Goal: Task Accomplishment & Management: Manage account settings

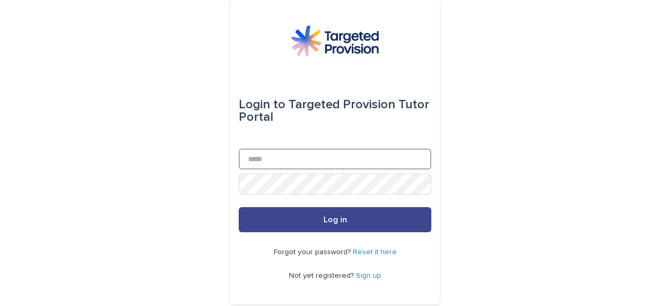
type input "**********"
click at [328, 220] on span "Log in" at bounding box center [336, 220] width 24 height 8
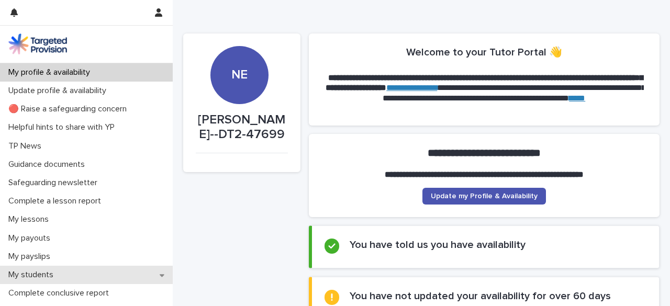
click at [36, 278] on p "My students" at bounding box center [33, 275] width 58 height 10
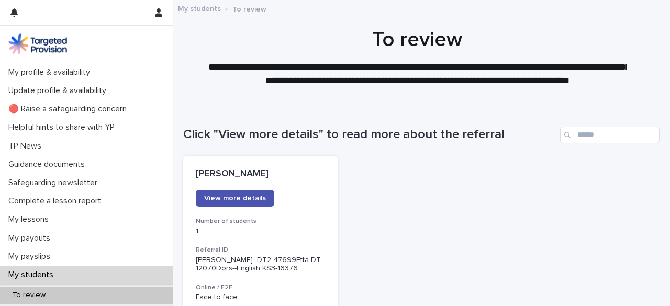
scroll to position [2, 0]
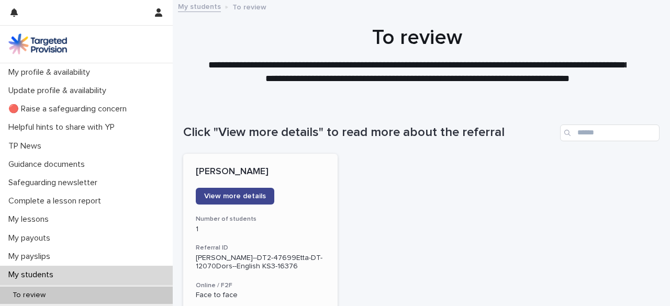
click at [250, 192] on link "View more details" at bounding box center [235, 196] width 79 height 17
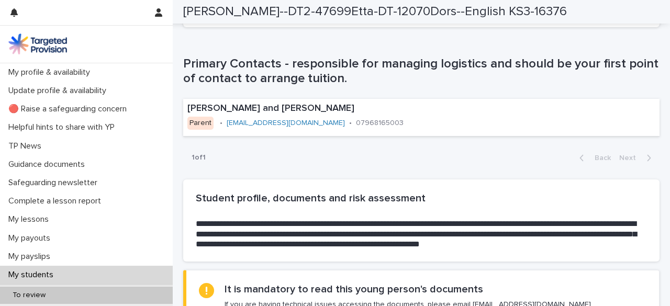
scroll to position [678, 0]
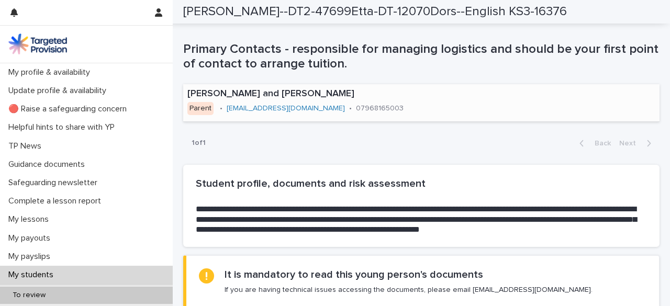
click at [257, 106] on link "mita@prefuse.com" at bounding box center [286, 108] width 118 height 7
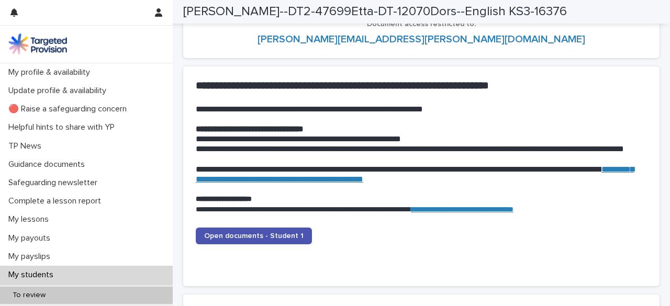
scroll to position [1027, 0]
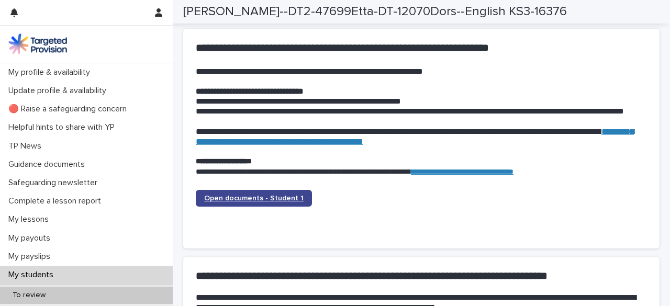
click at [238, 197] on span "Open documents - Student 1" at bounding box center [253, 198] width 99 height 7
